Goal: Transaction & Acquisition: Purchase product/service

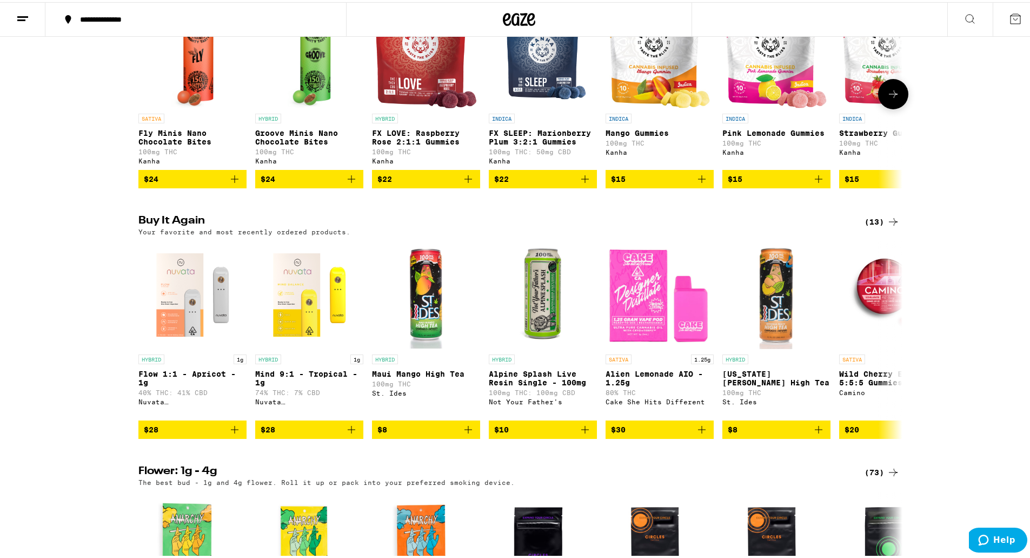
scroll to position [757, 0]
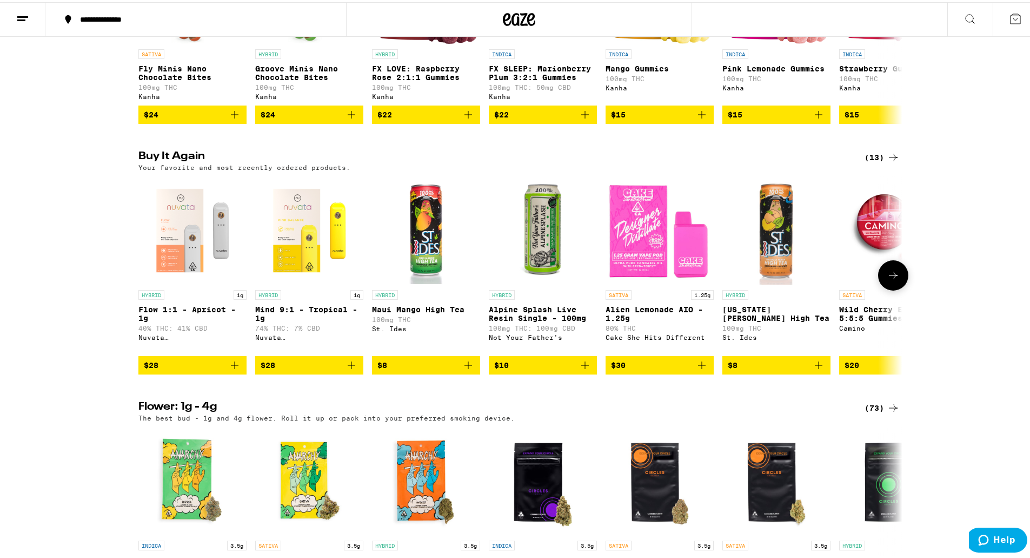
click at [465, 367] on icon "Add to bag" at bounding box center [469, 363] width 8 height 8
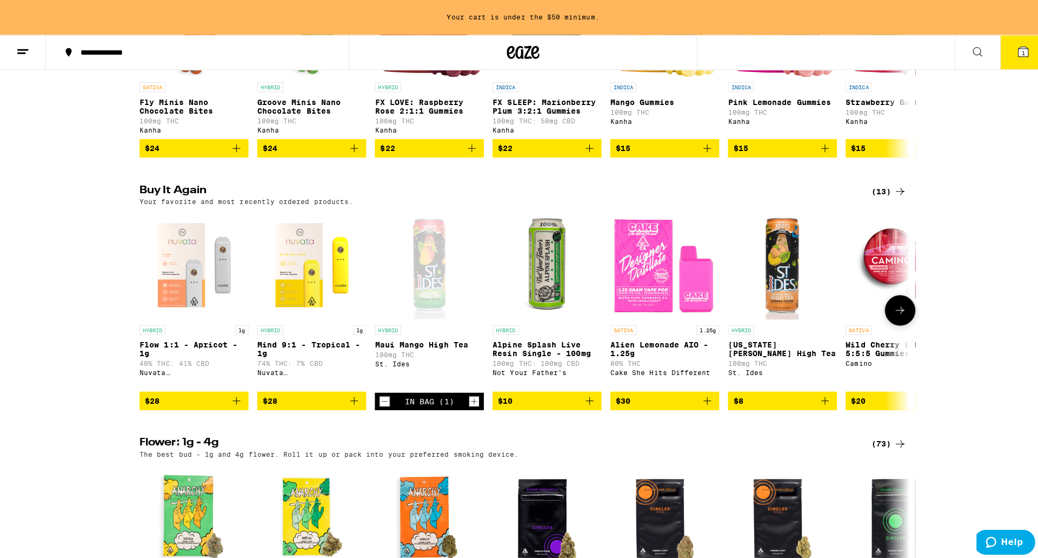
scroll to position [792, 0]
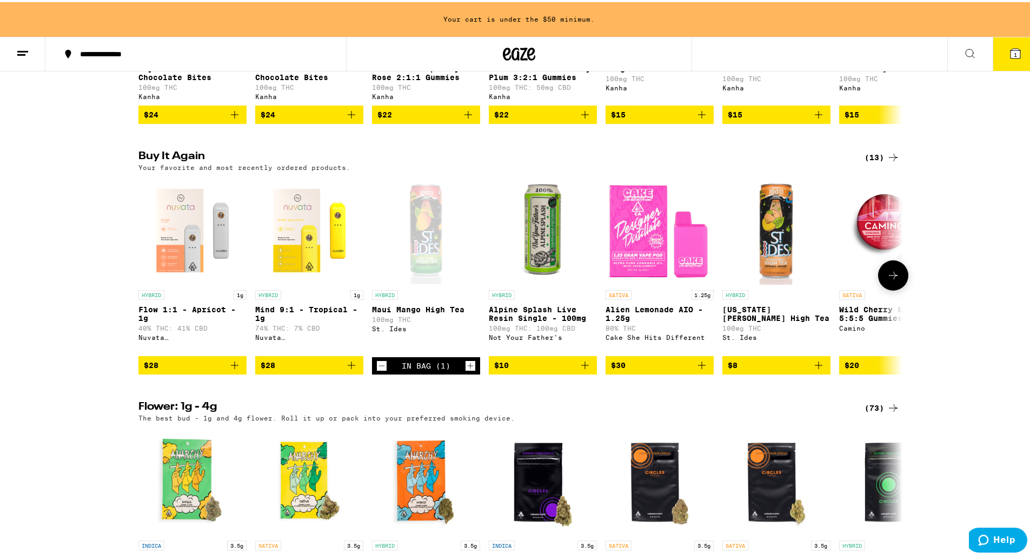
click at [201, 320] on p "Flow 1:1 - Apricot - 1g" at bounding box center [192, 311] width 108 height 17
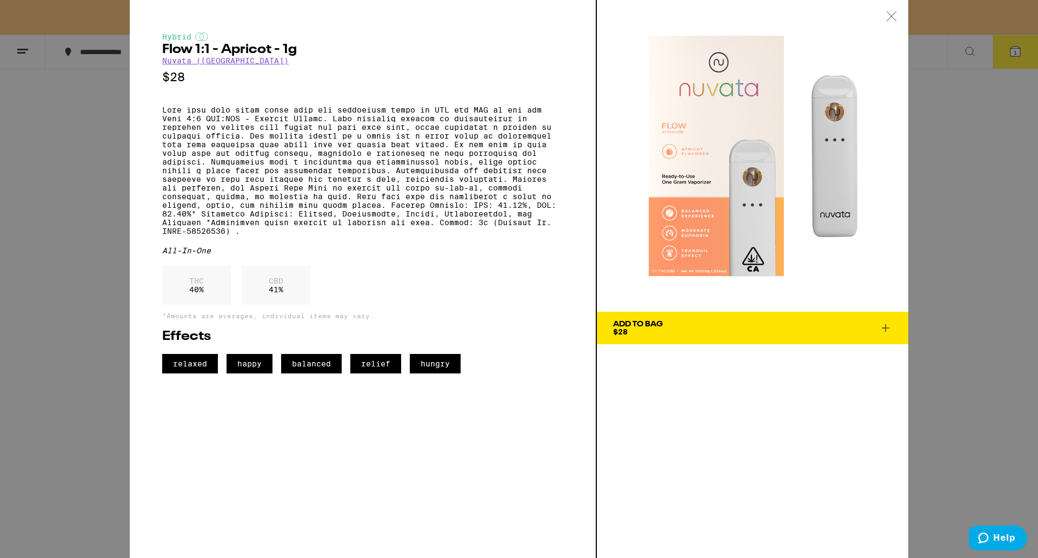
click at [198, 62] on link "Nuvata ([GEOGRAPHIC_DATA])" at bounding box center [225, 60] width 127 height 9
click at [194, 63] on link "Nuvata ([GEOGRAPHIC_DATA])" at bounding box center [225, 60] width 127 height 9
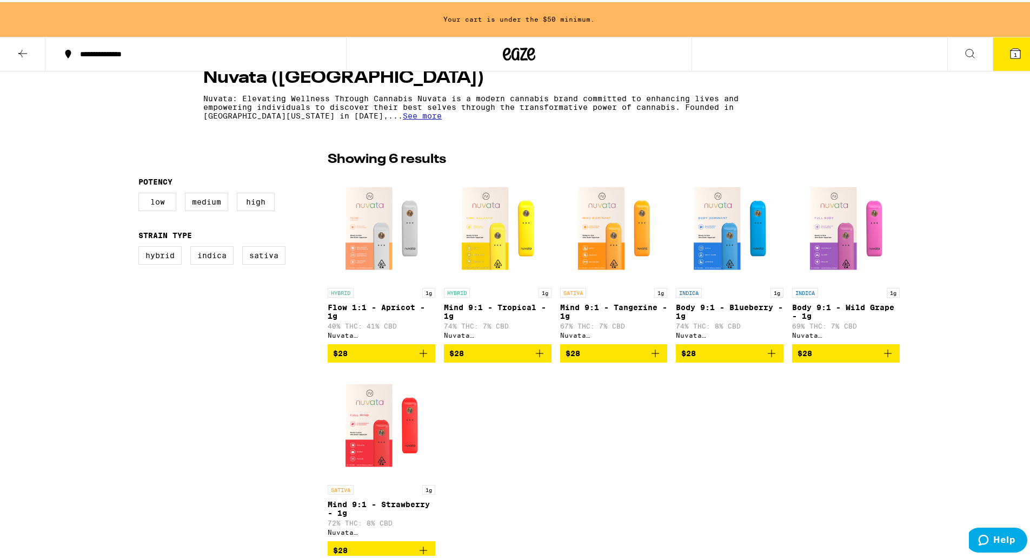
scroll to position [270, 0]
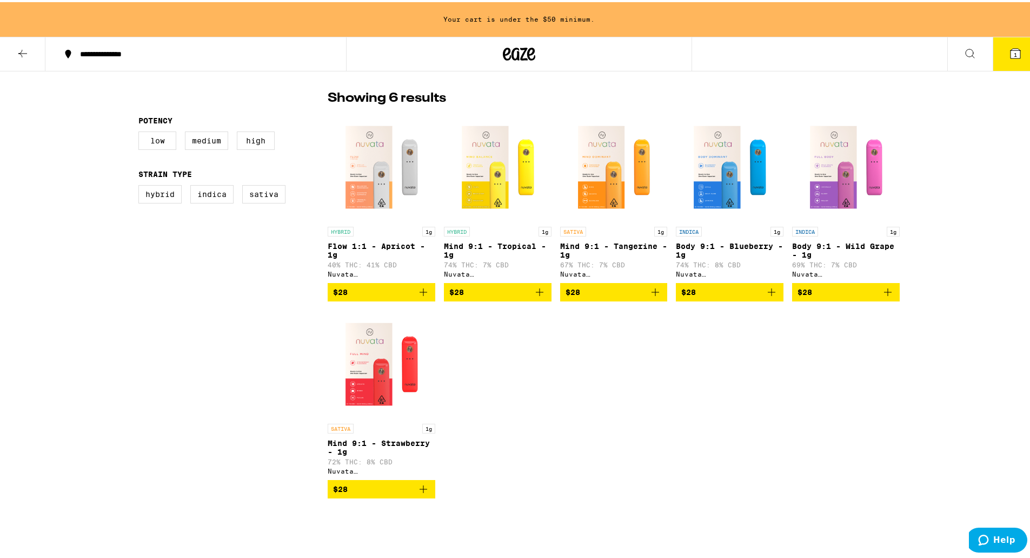
click at [399, 493] on span "$28" at bounding box center [381, 486] width 97 height 13
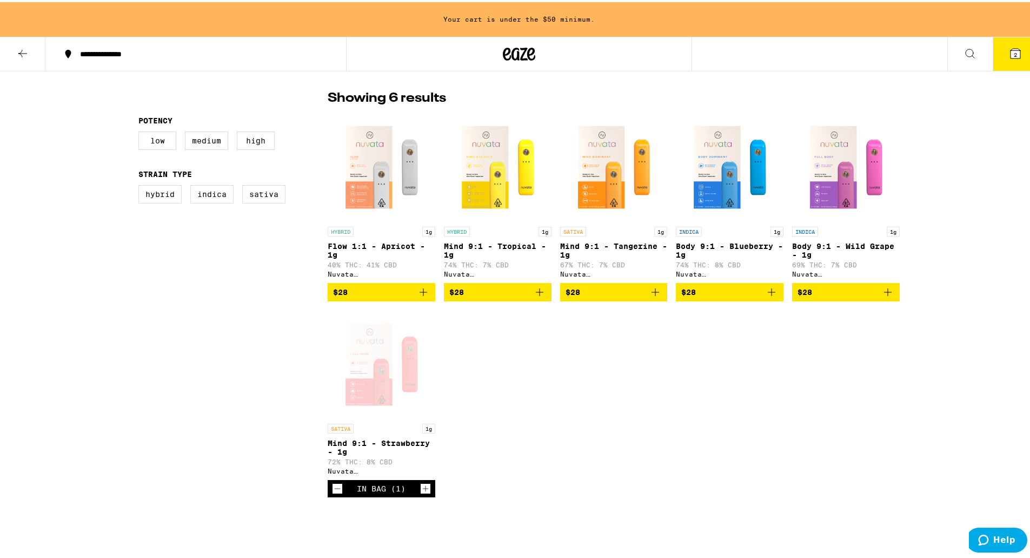
click at [417, 294] on icon "Add to bag" at bounding box center [423, 289] width 13 height 13
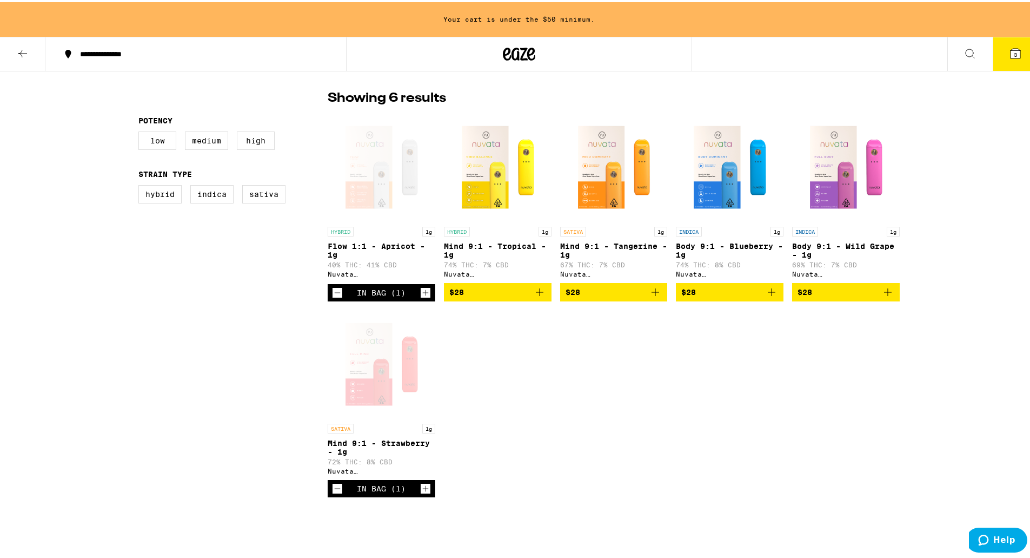
scroll to position [236, 0]
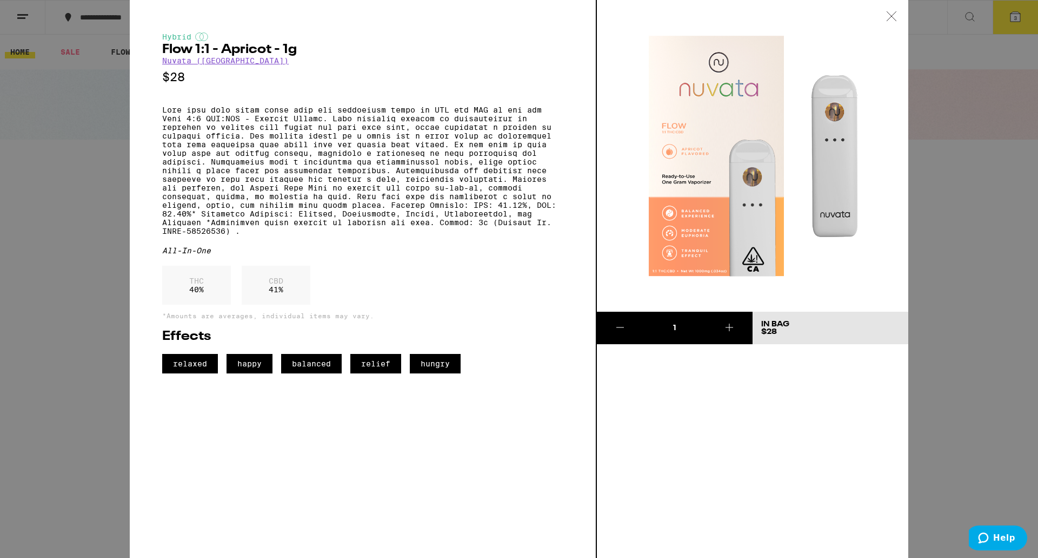
click at [890, 17] on icon at bounding box center [891, 16] width 11 height 10
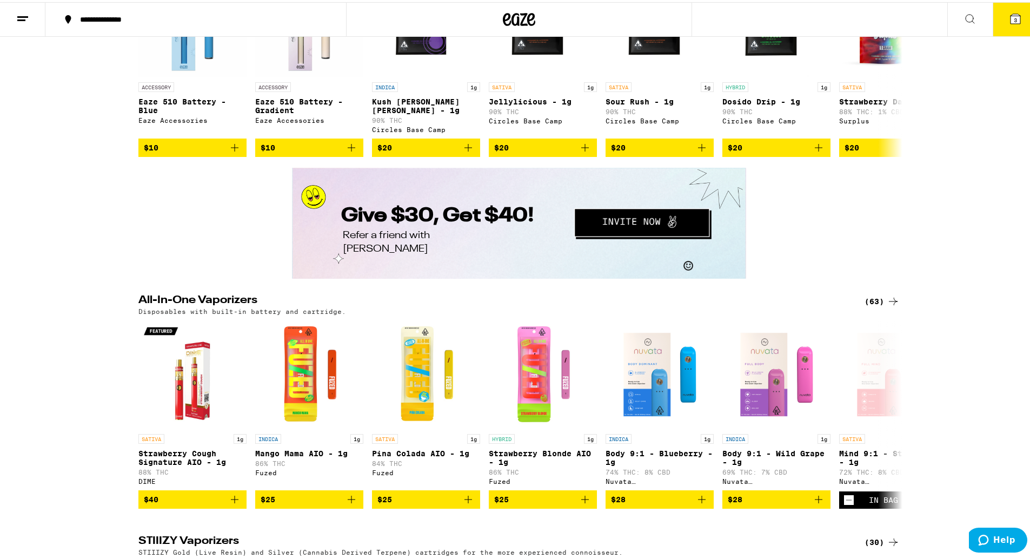
scroll to position [1761, 0]
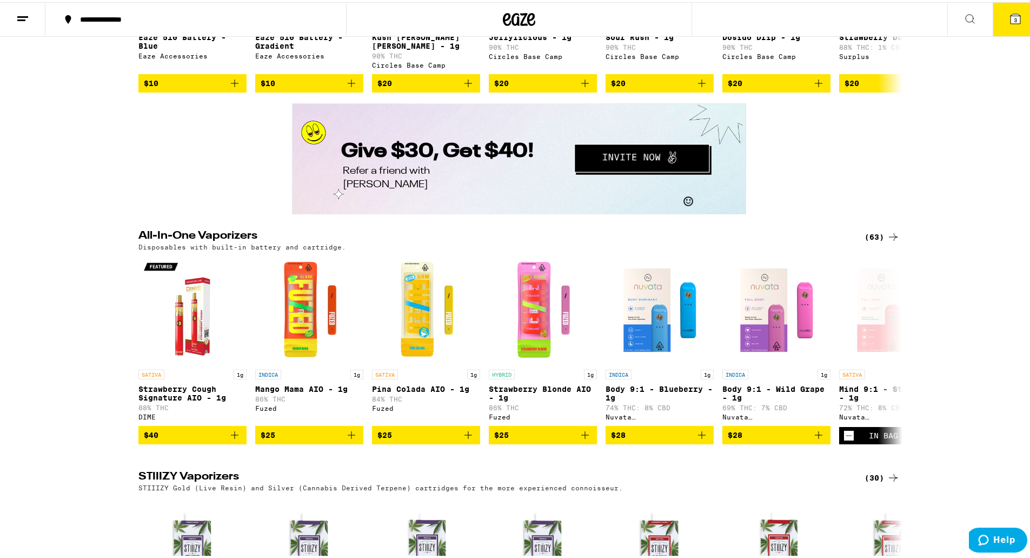
click at [871, 241] on div "(63)" at bounding box center [882, 234] width 35 height 13
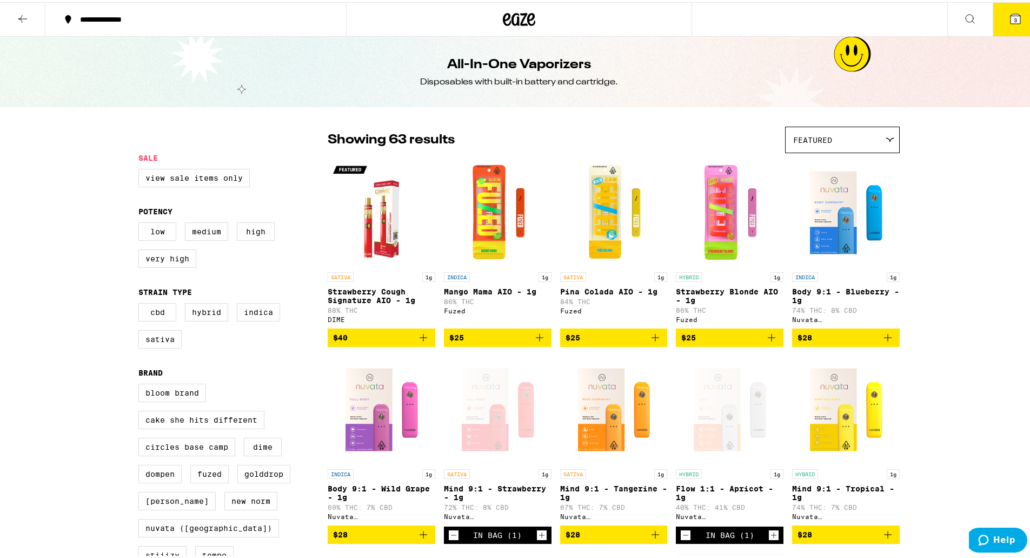
click at [649, 341] on icon "Add to bag" at bounding box center [655, 335] width 13 height 13
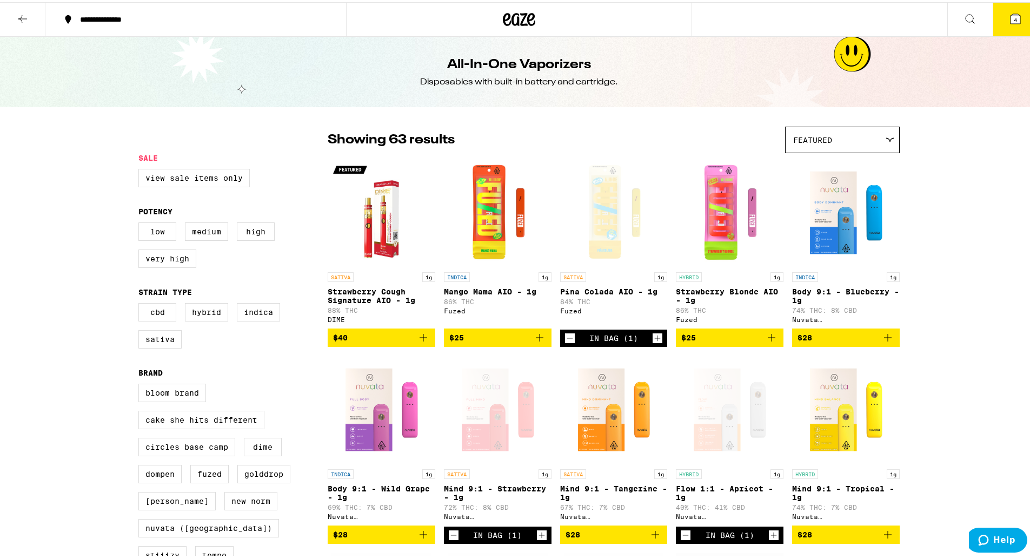
click at [996, 25] on button "4" at bounding box center [1015, 18] width 45 height 34
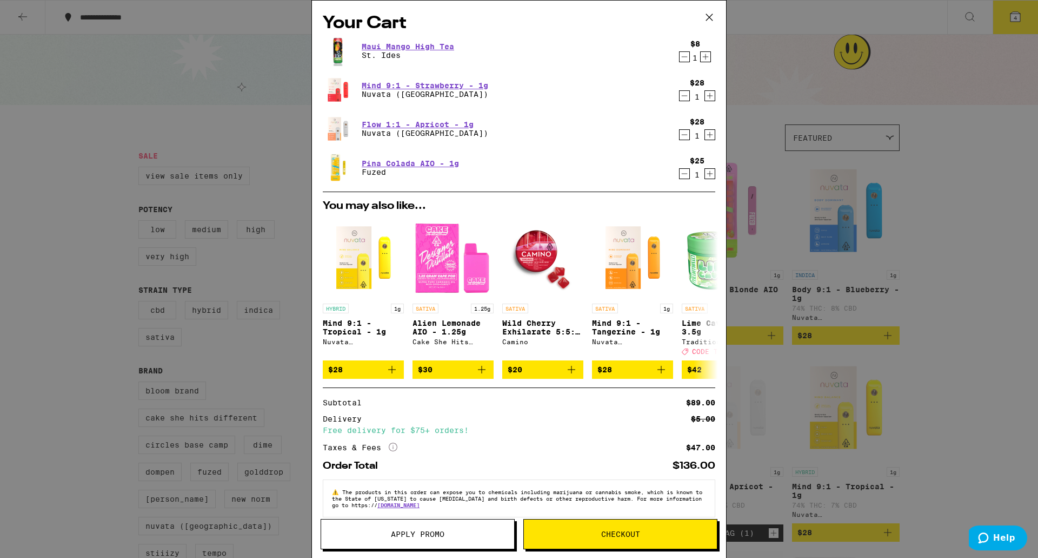
click at [680, 174] on icon "Decrement" at bounding box center [685, 173] width 10 height 13
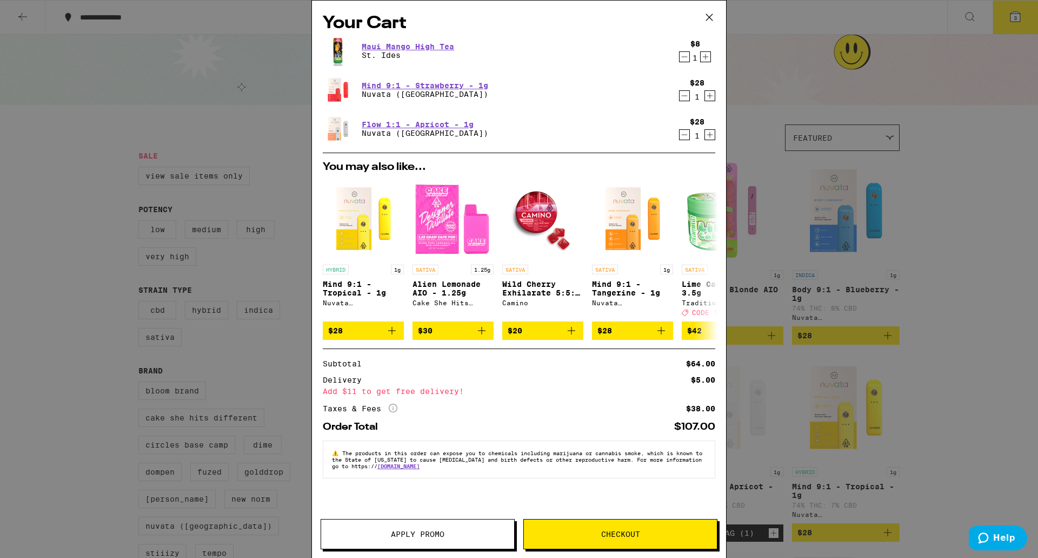
click at [704, 61] on icon "Increment" at bounding box center [706, 56] width 10 height 13
click at [407, 40] on div "Maui Mango High Tea St. Ides" at bounding box center [498, 51] width 351 height 30
click at [406, 44] on link "Maui Mango High Tea" at bounding box center [408, 46] width 92 height 9
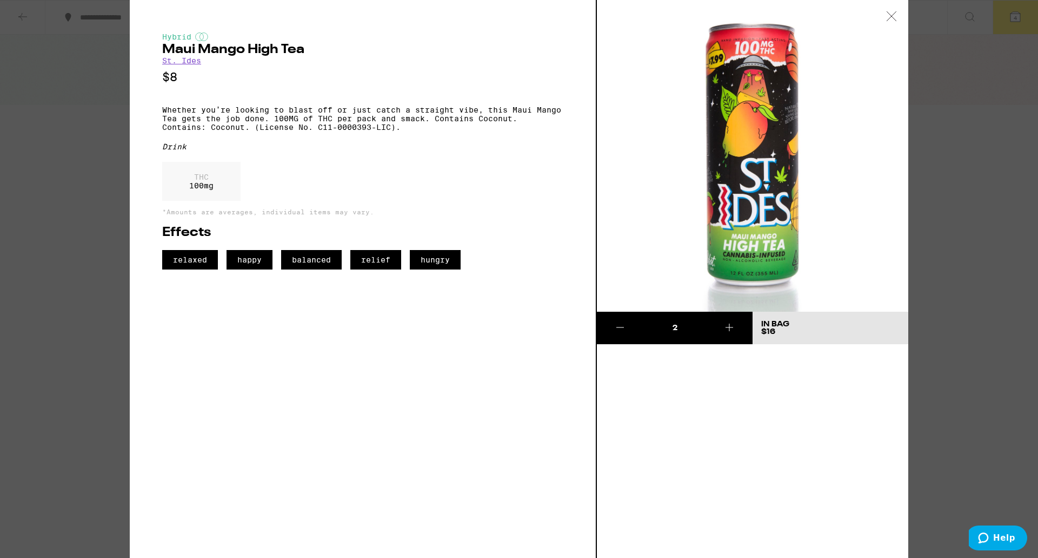
click at [614, 326] on icon at bounding box center [620, 327] width 13 height 13
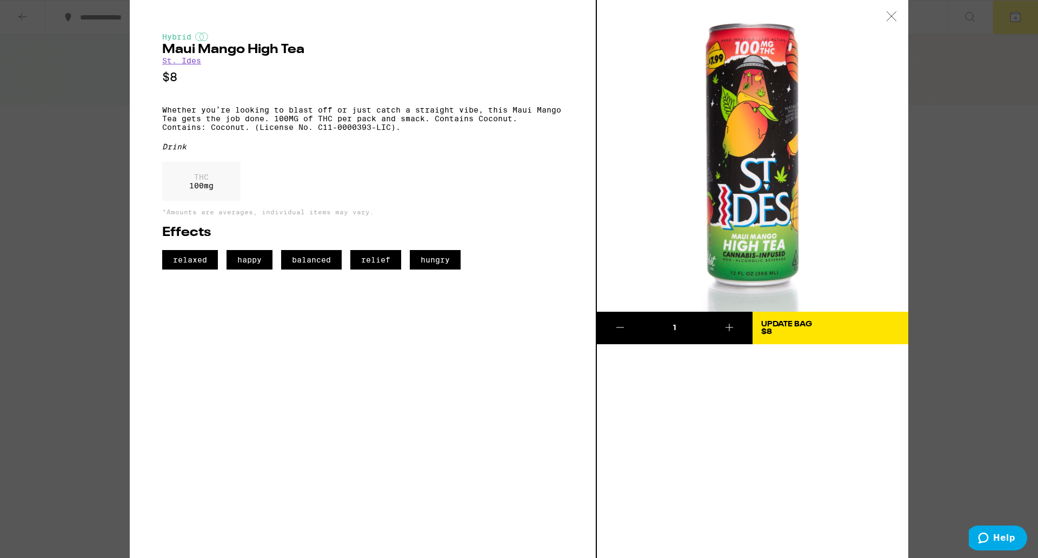
click at [183, 58] on link "St. Ides" at bounding box center [181, 60] width 39 height 9
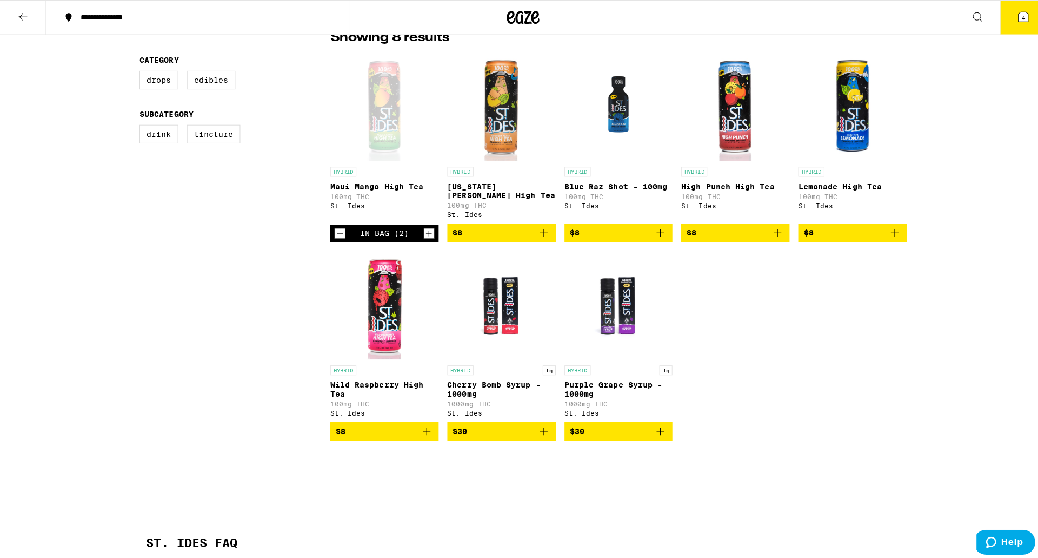
scroll to position [270, 0]
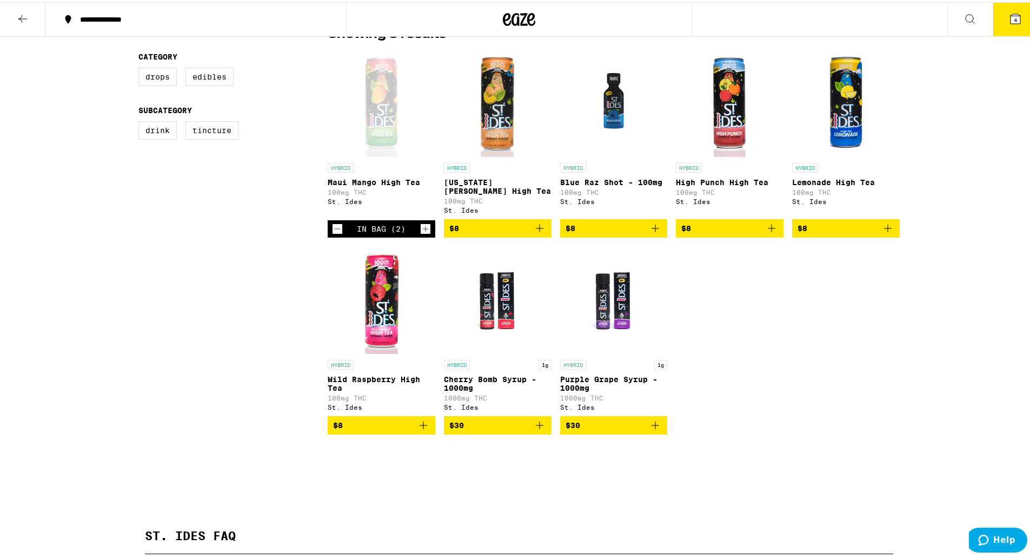
click at [1010, 9] on button "4" at bounding box center [1015, 18] width 45 height 34
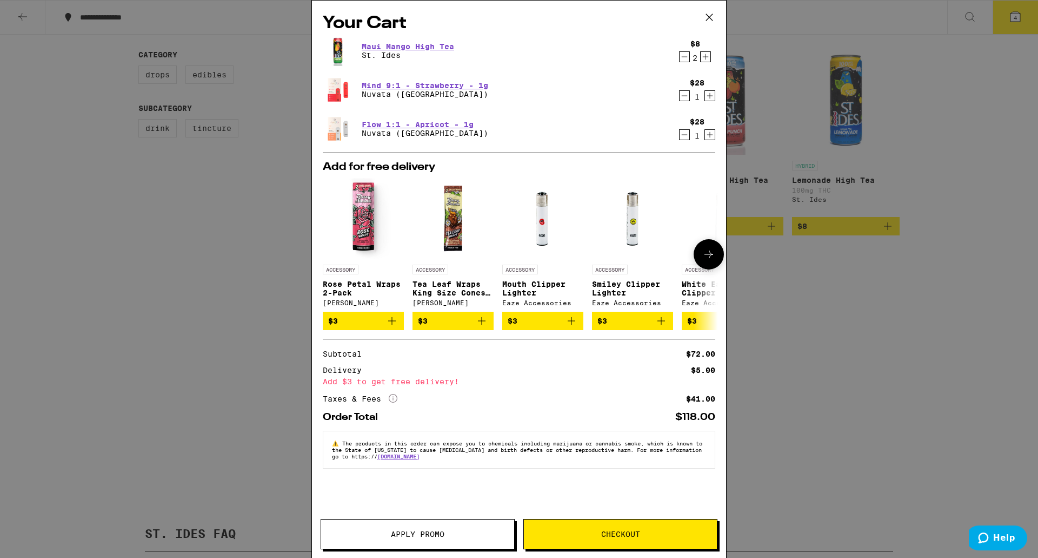
click at [703, 257] on icon at bounding box center [709, 254] width 13 height 13
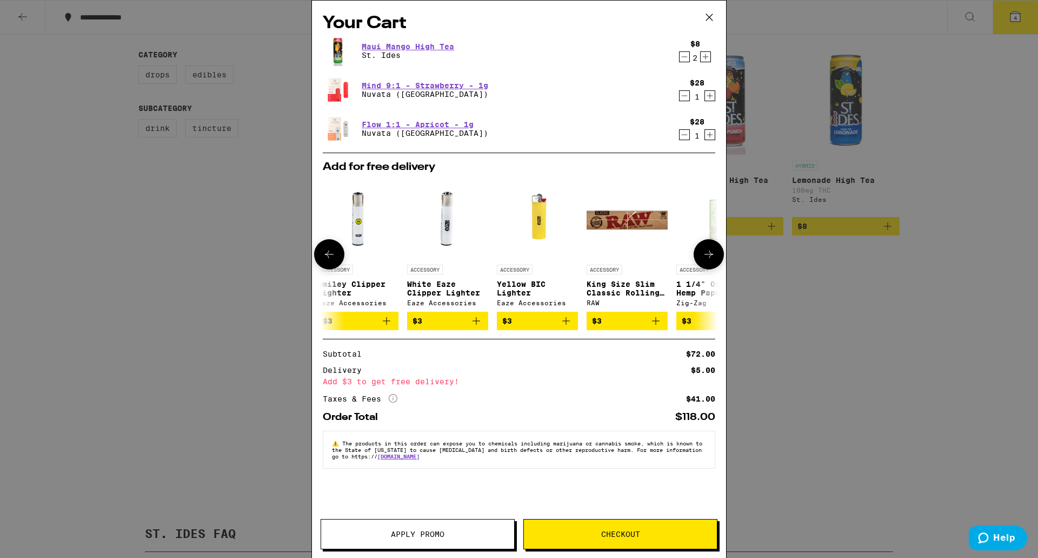
click at [709, 260] on icon at bounding box center [709, 254] width 13 height 13
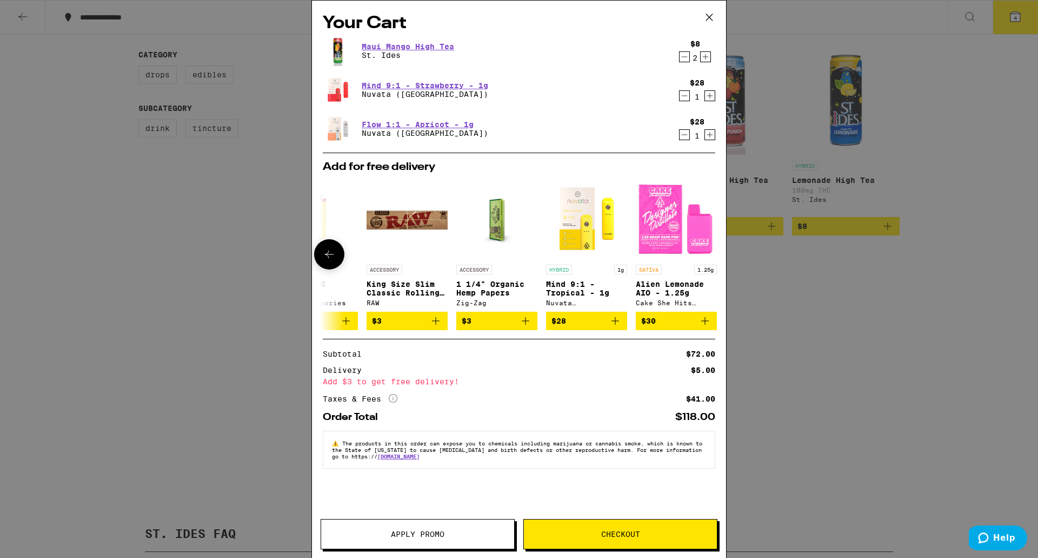
scroll to position [0, 505]
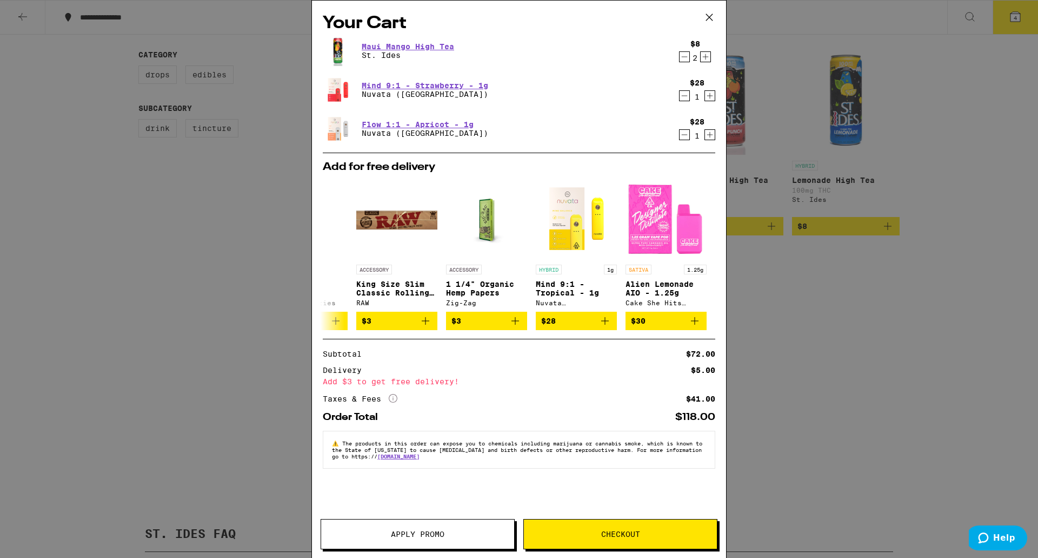
click at [634, 526] on button "Checkout" at bounding box center [621, 534] width 194 height 30
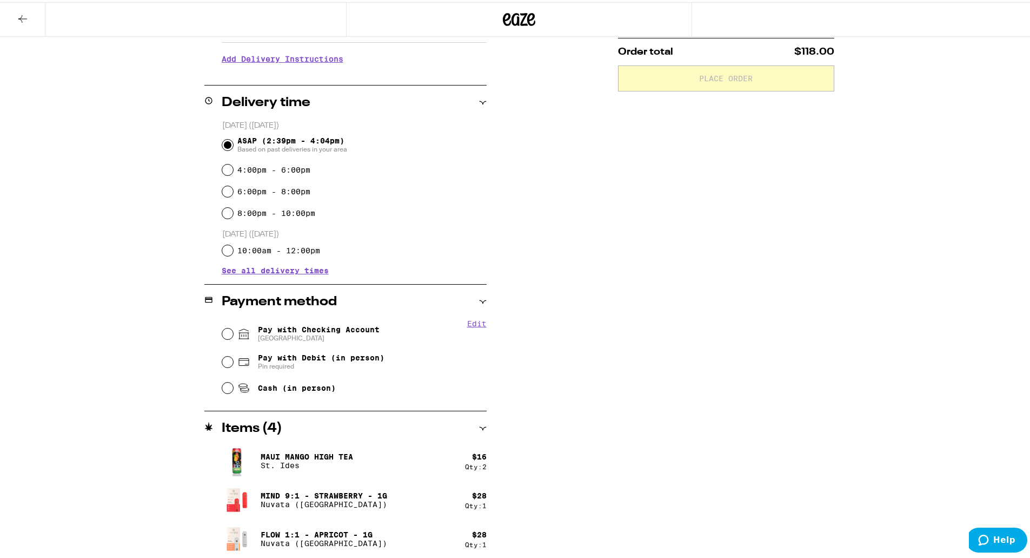
scroll to position [221, 0]
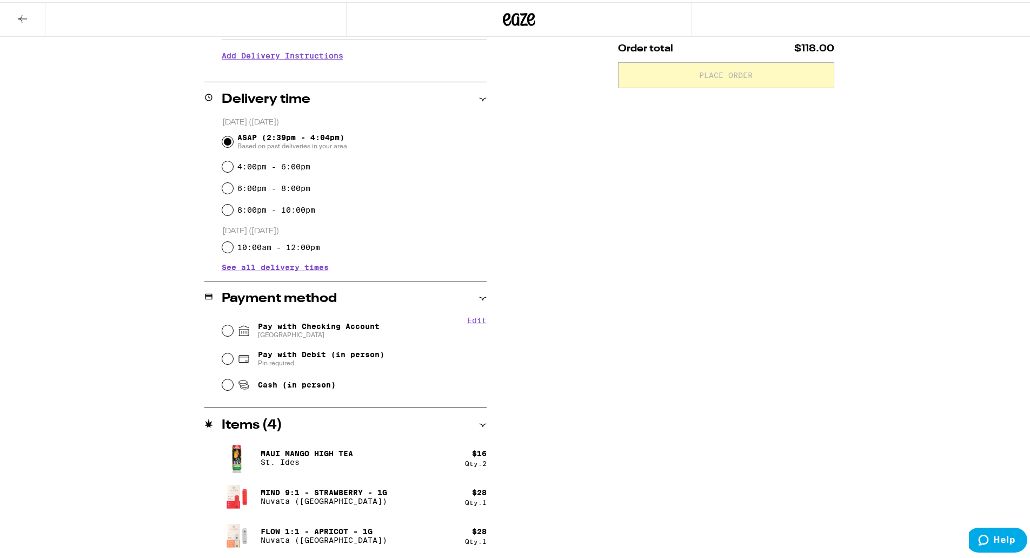
click at [302, 352] on span "Pay with Debit (in person)" at bounding box center [321, 352] width 127 height 9
click at [233, 352] on input "Pay with Debit (in person) Pin required" at bounding box center [227, 356] width 11 height 11
radio input "true"
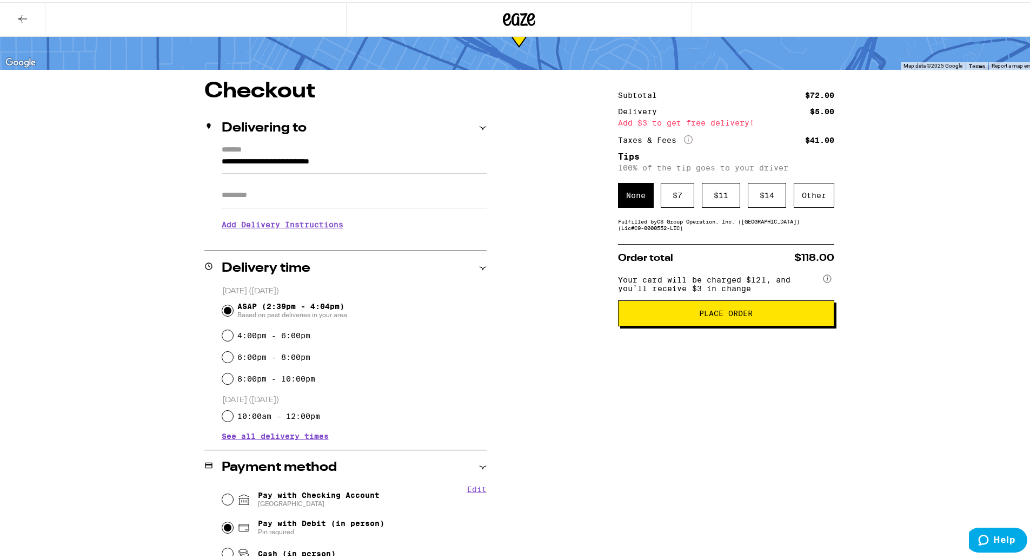
scroll to position [0, 0]
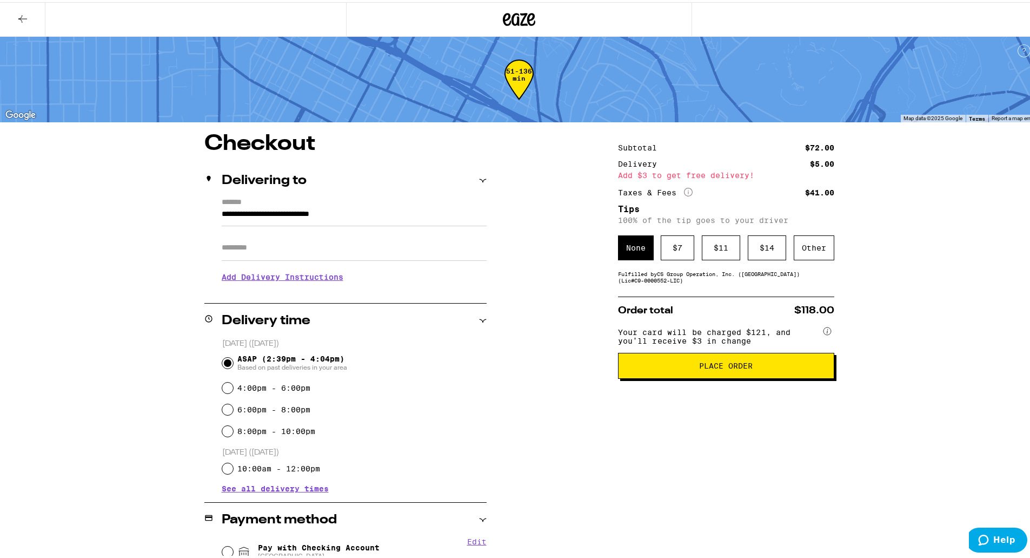
click at [677, 367] on span "Place Order" at bounding box center [726, 364] width 198 height 8
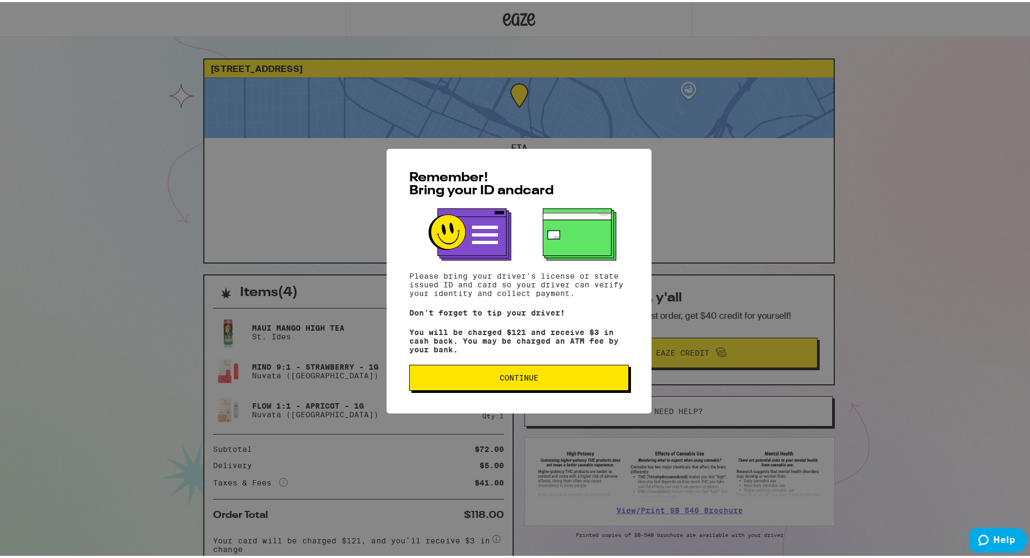
click at [530, 379] on span "Continue" at bounding box center [519, 376] width 39 height 8
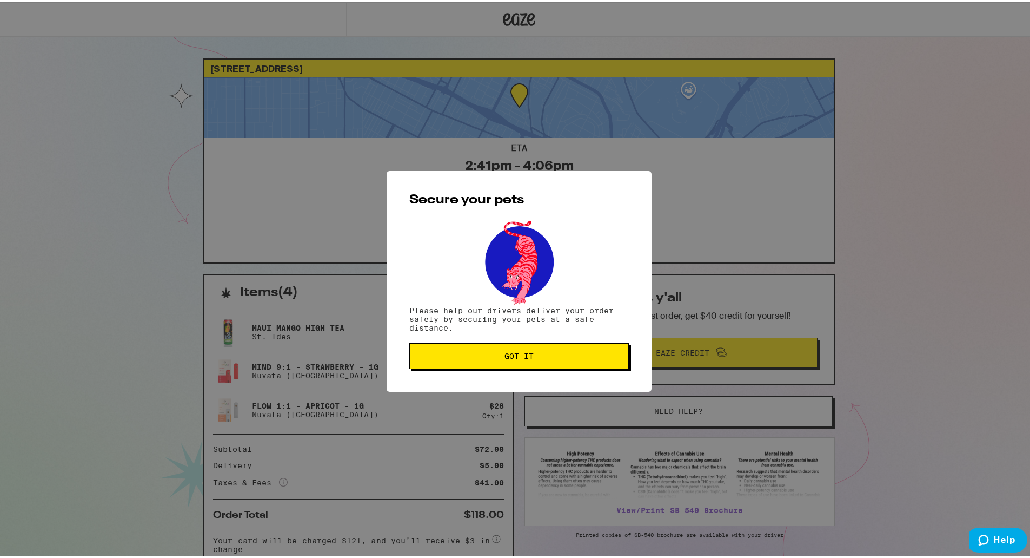
click at [537, 355] on span "Got it" at bounding box center [519, 354] width 201 height 8
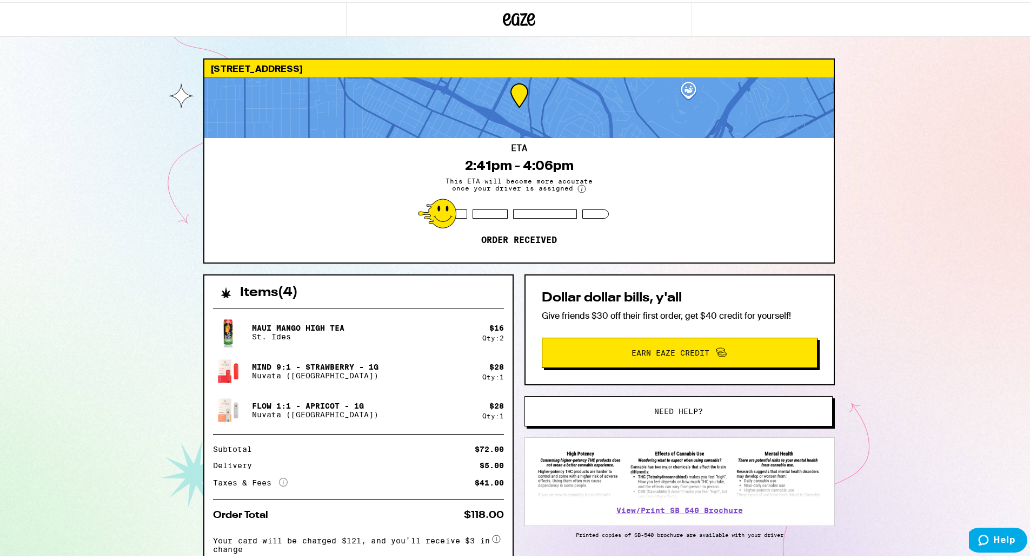
click at [989, 424] on div "1739 Clinton St Los Angeles 90026 ETA 2:41pm - 4:06pm This ETA will become more…" at bounding box center [519, 309] width 1038 height 619
click at [888, 243] on div "1739 Clinton St Los Angeles 90026 ETA 2:41pm - 4:06pm This ETA will become more…" at bounding box center [519, 309] width 1038 height 619
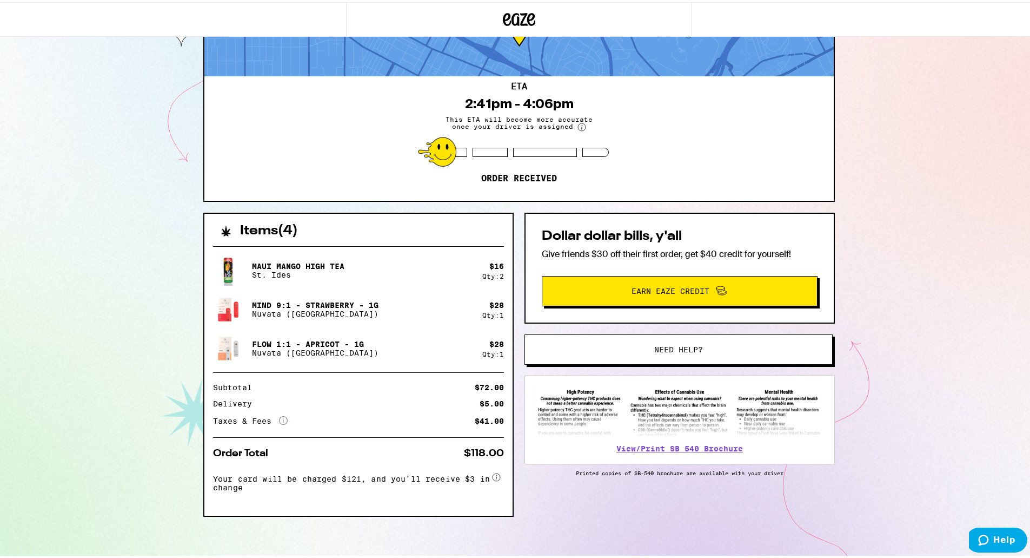
scroll to position [64, 0]
click at [901, 242] on div "1739 Clinton St Los Angeles 90026 ETA 2:41pm - 4:06pm This ETA will become more…" at bounding box center [519, 247] width 1038 height 619
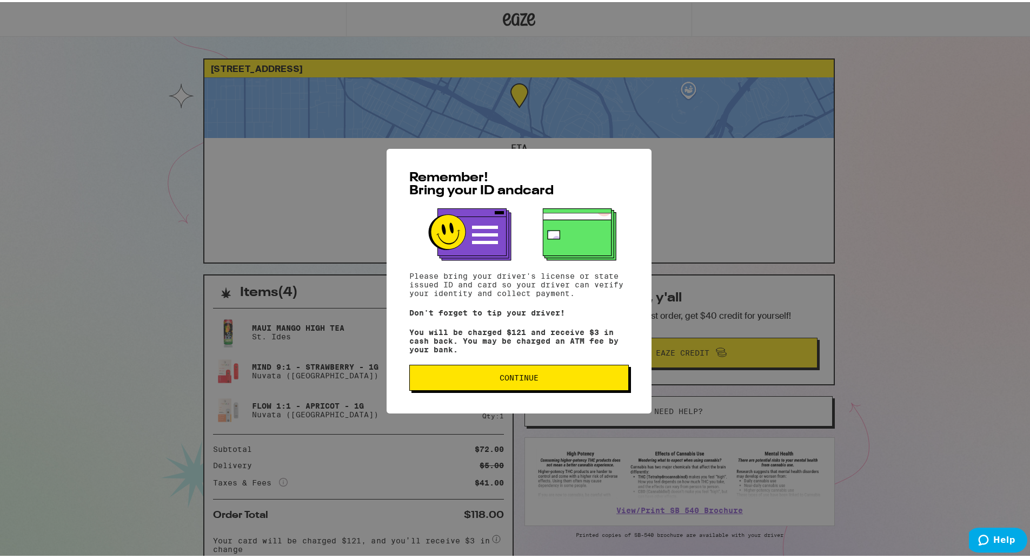
click at [543, 383] on button "Continue" at bounding box center [519, 375] width 220 height 26
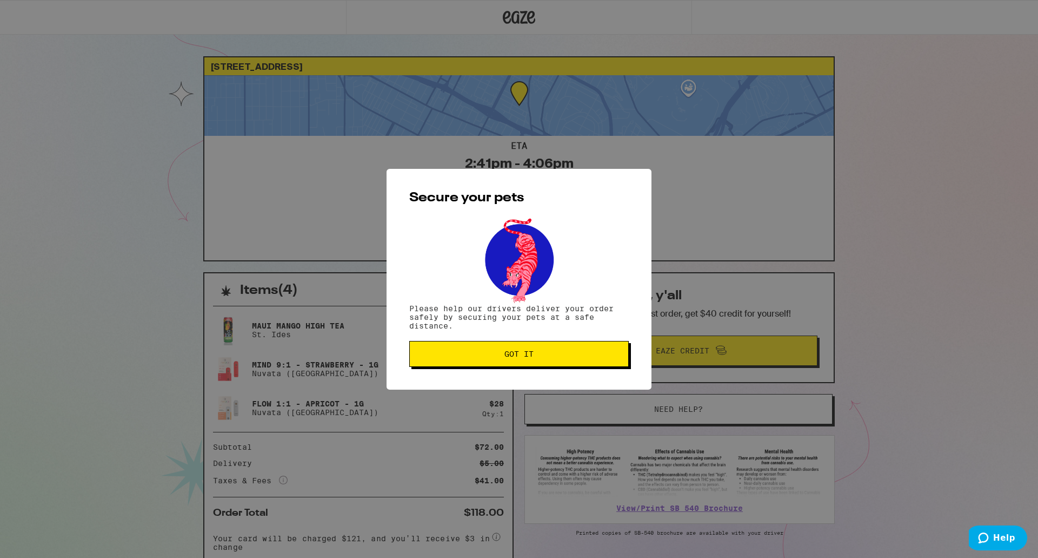
click at [545, 361] on button "Got it" at bounding box center [519, 354] width 220 height 26
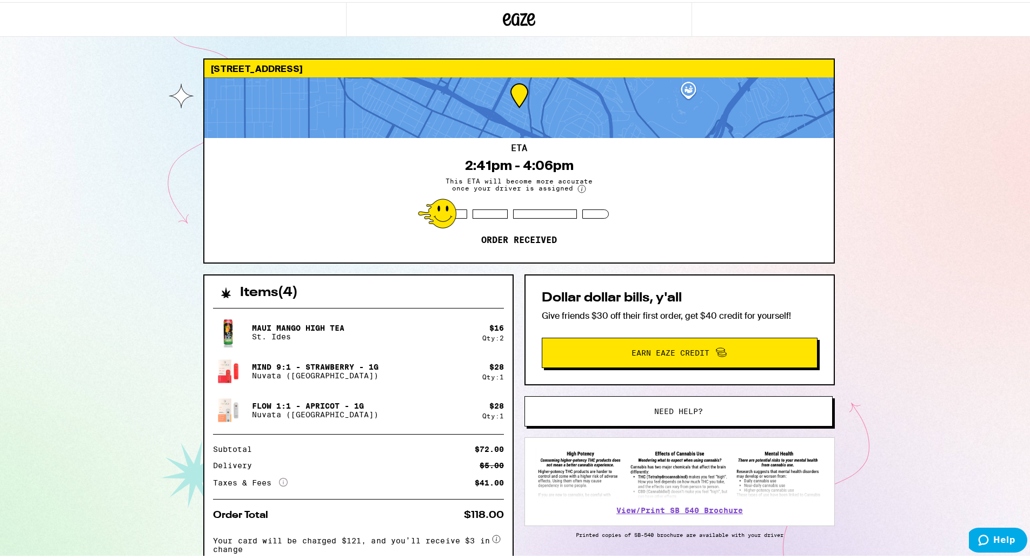
click at [530, 15] on icon at bounding box center [531, 17] width 8 height 13
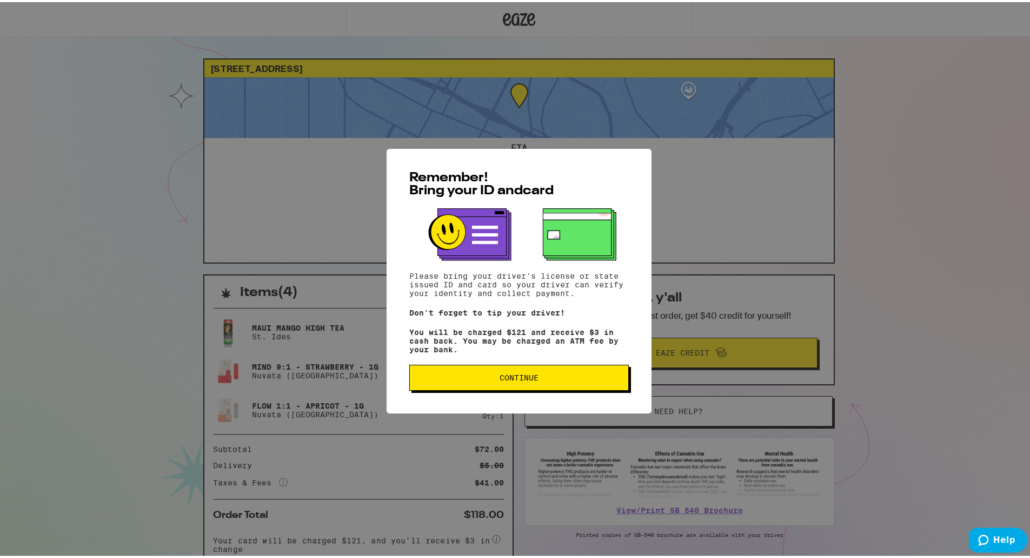
click at [520, 384] on button "Continue" at bounding box center [519, 375] width 220 height 26
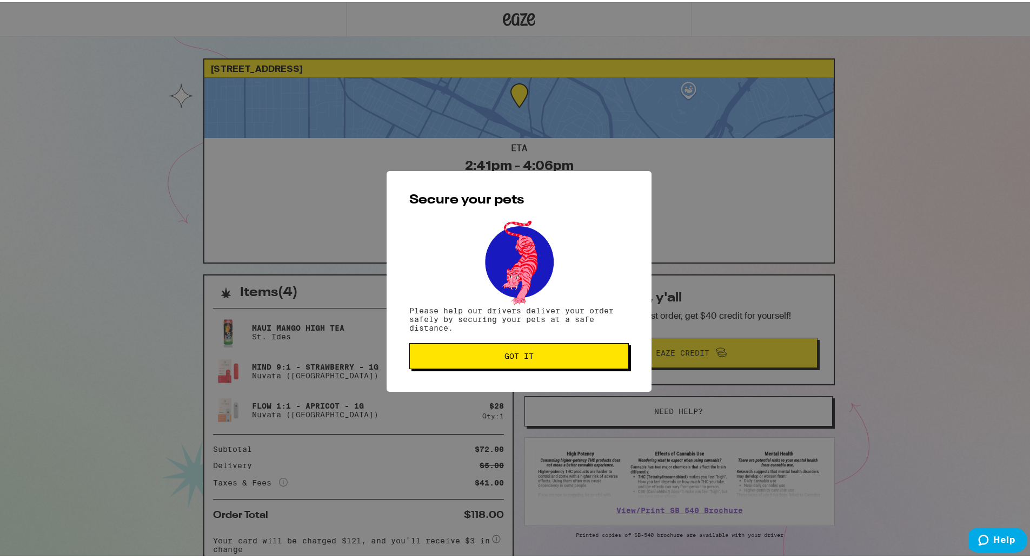
click at [520, 384] on div "Secure your pets Please help our drivers deliver your order safely by securing …" at bounding box center [519, 279] width 265 height 221
click at [526, 354] on span "Got it" at bounding box center [519, 354] width 29 height 8
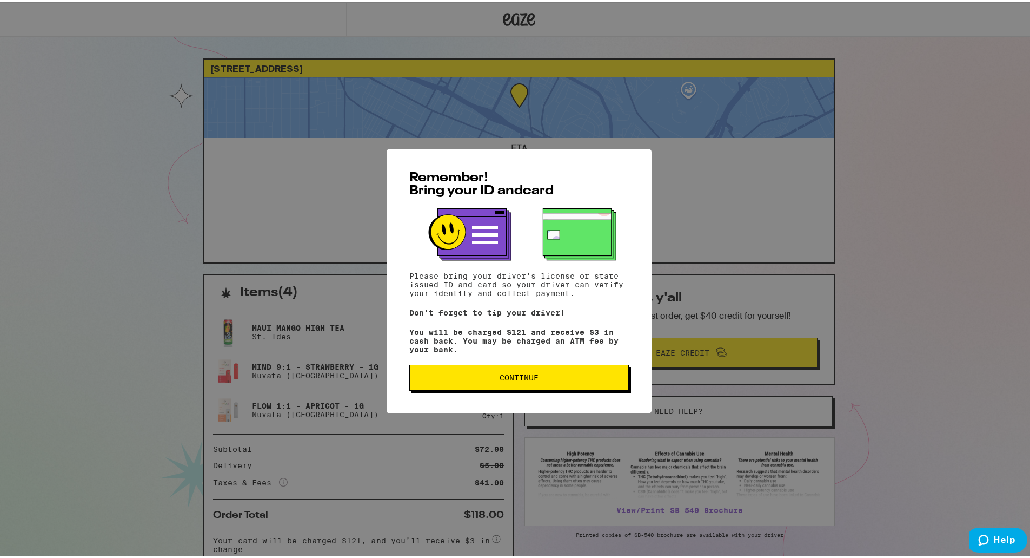
click at [579, 384] on button "Continue" at bounding box center [519, 375] width 220 height 26
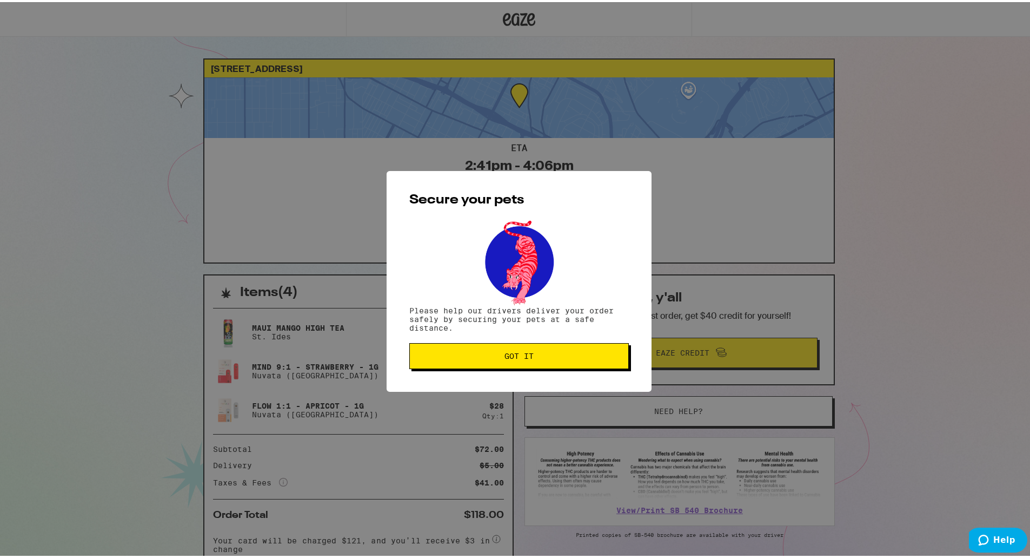
click at [579, 384] on div "Secure your pets Please help our drivers deliver your order safely by securing …" at bounding box center [519, 279] width 265 height 221
click at [581, 362] on button "Got it" at bounding box center [519, 354] width 220 height 26
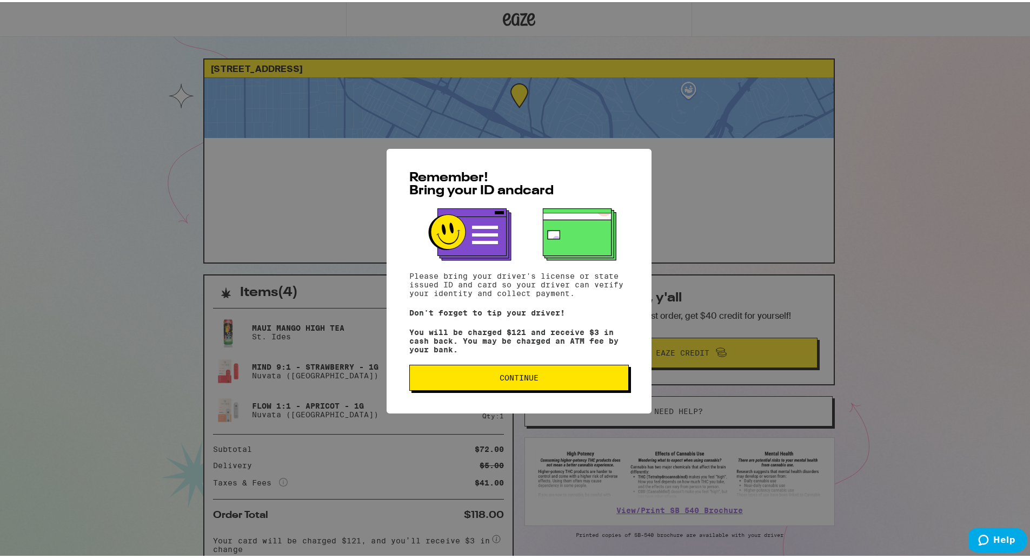
click at [527, 388] on button "Continue" at bounding box center [519, 375] width 220 height 26
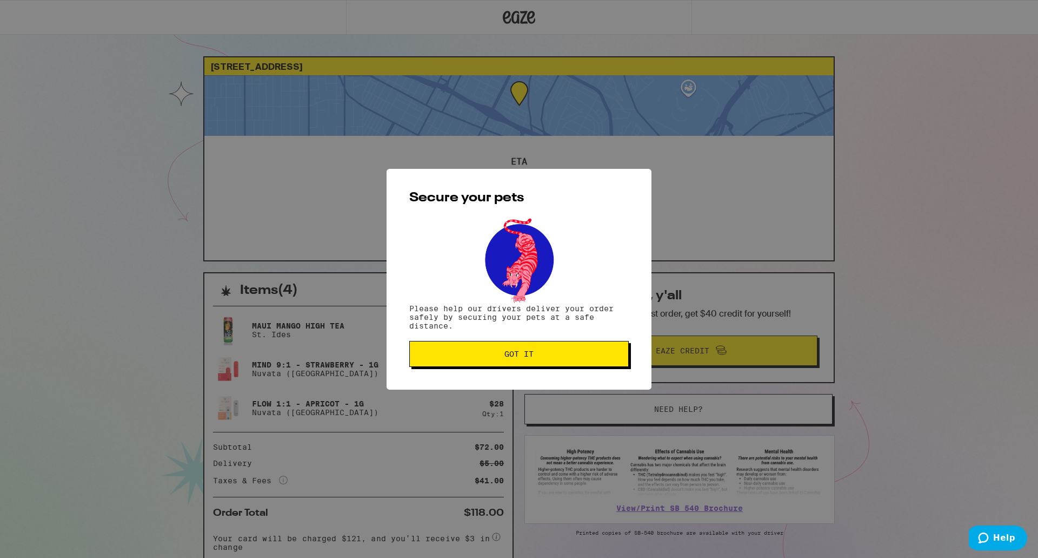
click at [529, 362] on button "Got it" at bounding box center [519, 354] width 220 height 26
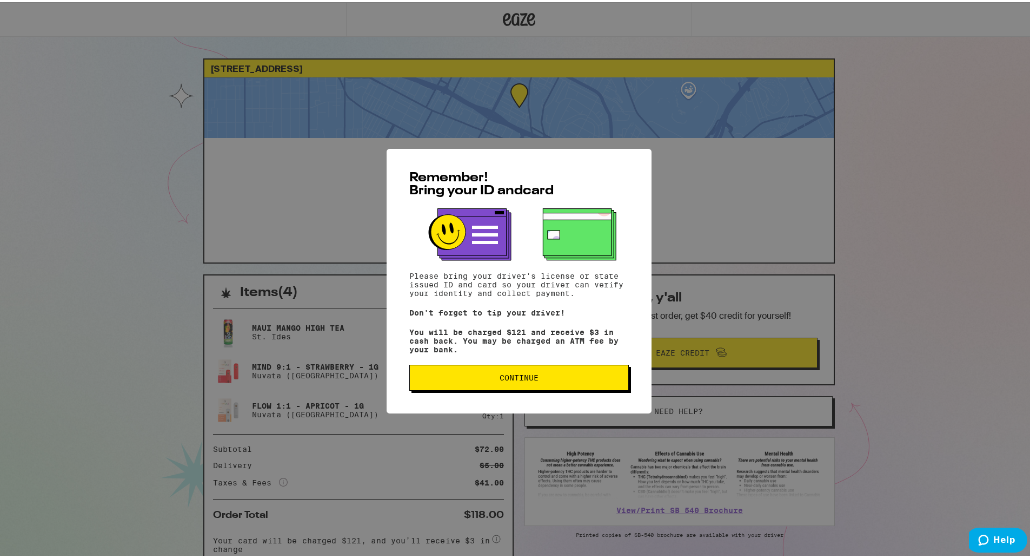
click at [507, 388] on button "Continue" at bounding box center [519, 375] width 220 height 26
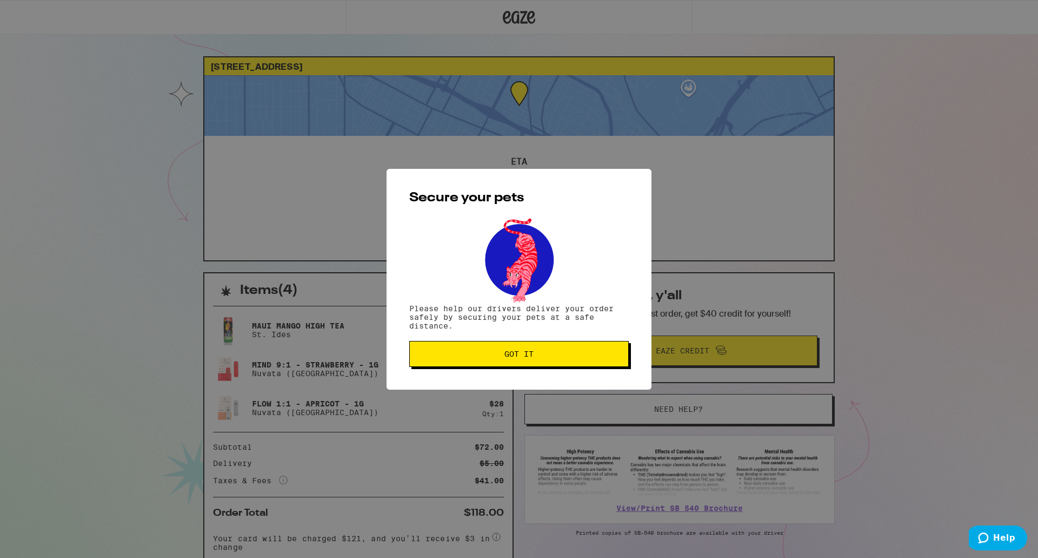
click at [504, 362] on button "Got it" at bounding box center [519, 354] width 220 height 26
